Goal: Task Accomplishment & Management: Use online tool/utility

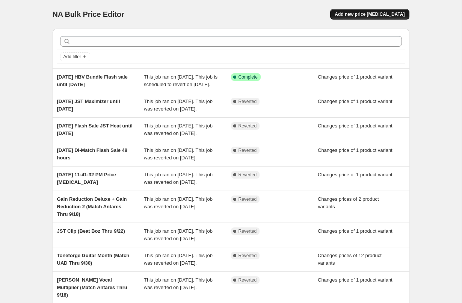
click at [385, 13] on span "Add new price [MEDICAL_DATA]" at bounding box center [369, 14] width 70 height 6
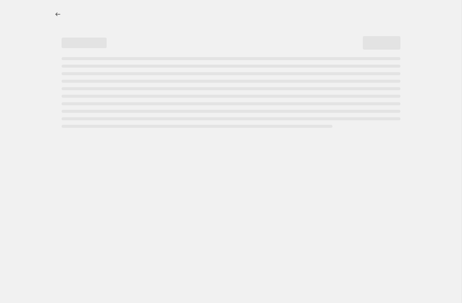
select select "percentage"
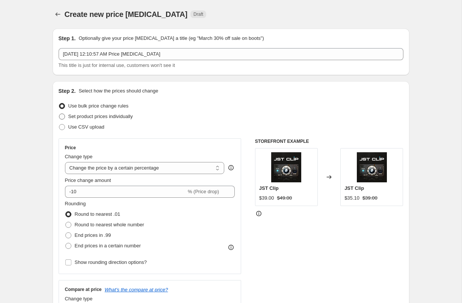
click at [63, 117] on span at bounding box center [62, 116] width 6 height 6
click at [59, 114] on input "Set product prices individually" at bounding box center [59, 113] width 0 height 0
radio input "true"
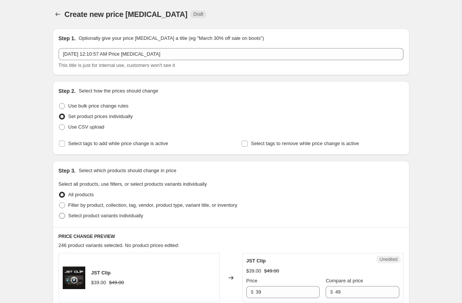
click at [63, 215] on span at bounding box center [62, 215] width 6 height 6
click at [59, 213] on input "Select product variants individually" at bounding box center [59, 212] width 0 height 0
radio input "true"
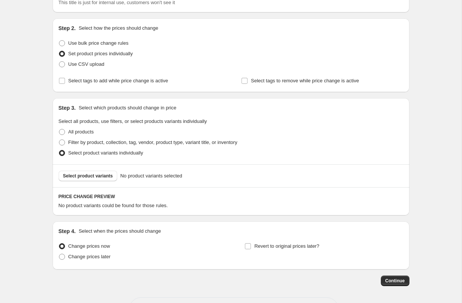
scroll to position [66, 0]
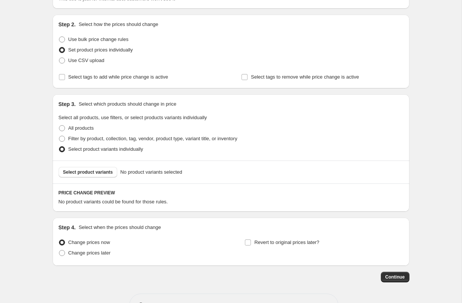
click at [99, 165] on div "Select product variants No product variants selected" at bounding box center [231, 171] width 357 height 23
click at [99, 170] on span "Select product variants" at bounding box center [88, 172] width 50 height 6
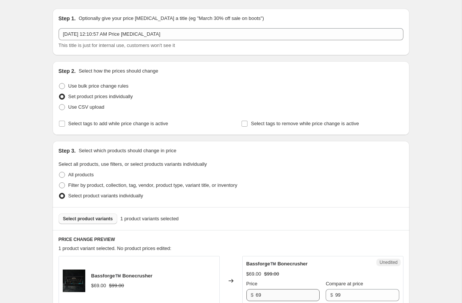
scroll to position [0, 0]
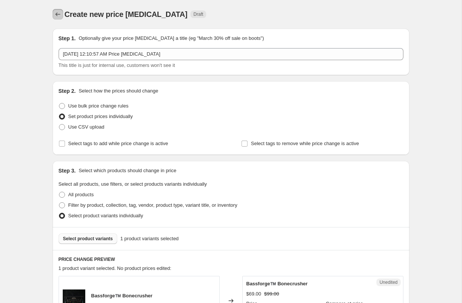
click at [56, 15] on icon "Price change jobs" at bounding box center [58, 15] width 8 height 8
